Goal: Use online tool/utility: Utilize a website feature to perform a specific function

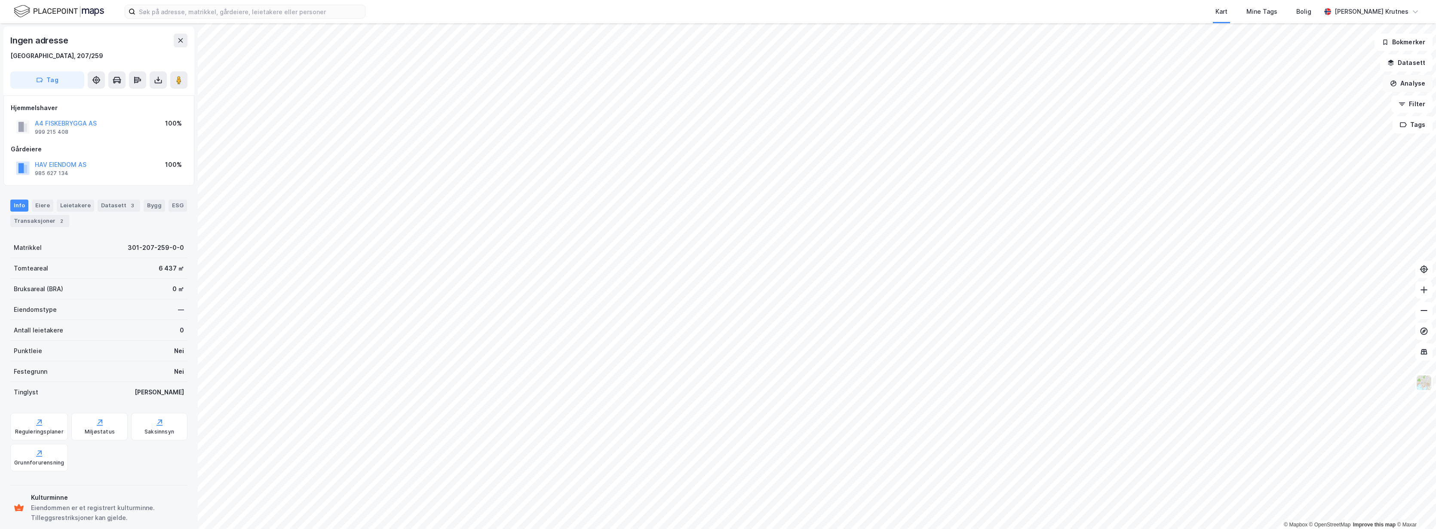
click at [1405, 86] on button "Analyse" at bounding box center [1408, 83] width 50 height 17
click at [1314, 106] on div "Tegn område" at bounding box center [1327, 102] width 99 height 14
